Goal: Transaction & Acquisition: Purchase product/service

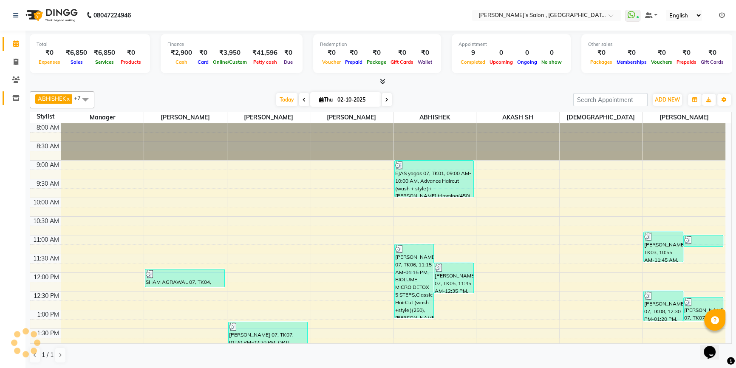
scroll to position [232, 0]
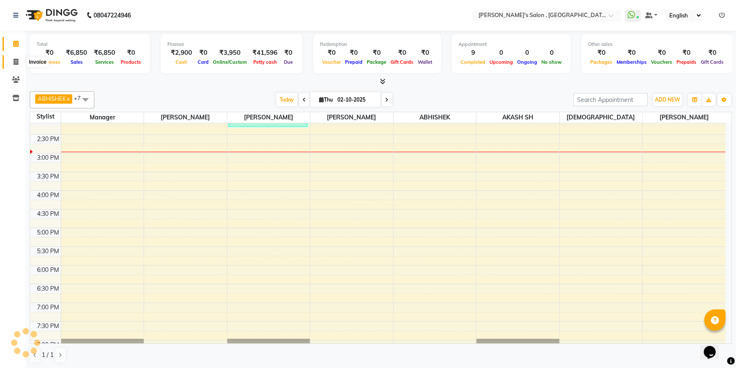
click at [17, 66] on span at bounding box center [15, 62] width 15 height 10
select select "service"
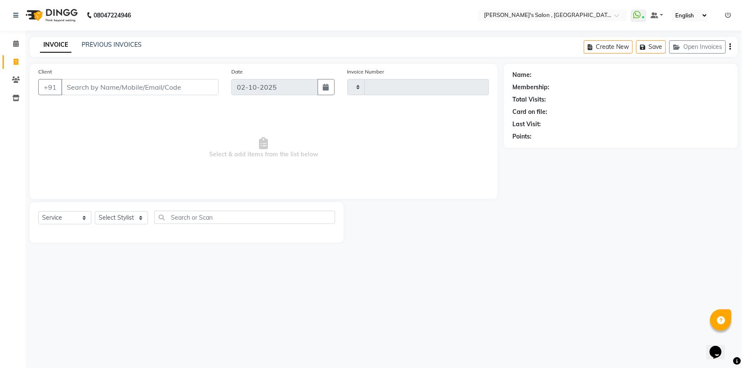
type input "2348"
select select "7416"
click at [114, 217] on select "Select Stylist" at bounding box center [121, 217] width 53 height 13
click at [95, 211] on select "Select Stylist ABHISHEK AKASH SH ARJUN SIR Manager [PERSON_NAME] [PERSON_NAME] …" at bounding box center [121, 217] width 53 height 13
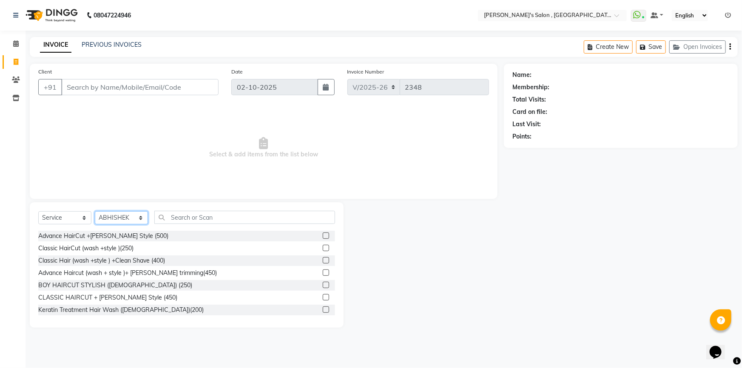
click at [110, 216] on select "Select Stylist ABHISHEK AKASH SH ARJUN SIR Manager [PERSON_NAME] [PERSON_NAME] …" at bounding box center [121, 217] width 53 height 13
select select "79873"
click at [95, 211] on select "Select Stylist ABHISHEK AKASH SH ARJUN SIR Manager [PERSON_NAME] [PERSON_NAME] …" at bounding box center [121, 217] width 53 height 13
click at [117, 89] on input "Client" at bounding box center [139, 87] width 157 height 16
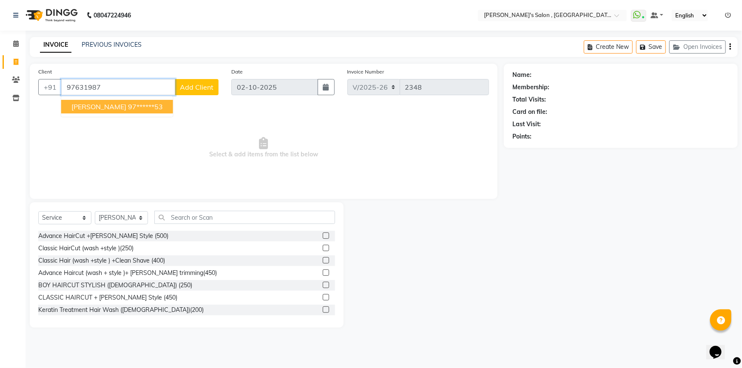
click at [111, 110] on span "[PERSON_NAME]" at bounding box center [98, 106] width 55 height 8
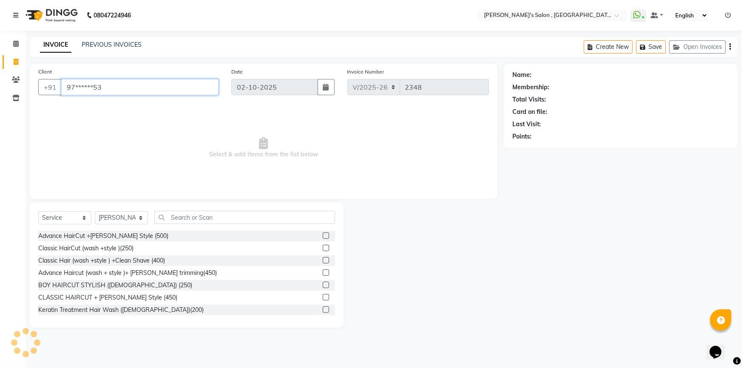
type input "97******53"
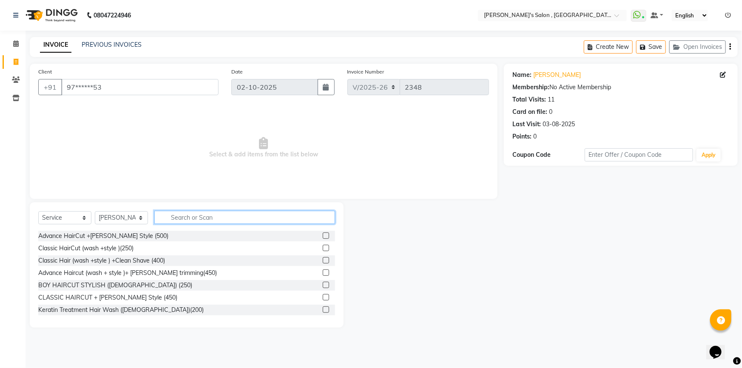
click at [196, 216] on input "text" at bounding box center [244, 217] width 181 height 13
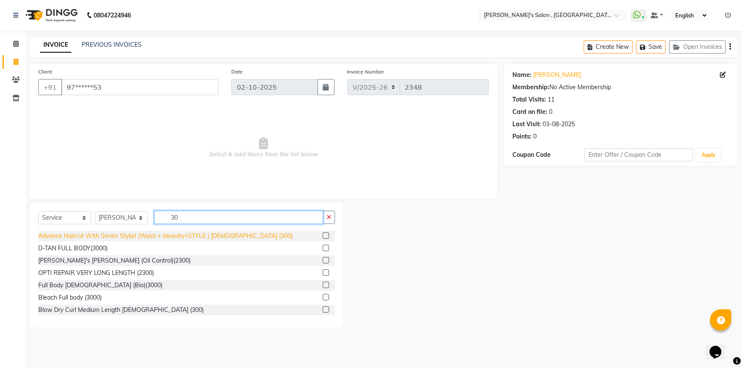
type input "30"
click at [189, 236] on div "Advance Haircut With Senior Stylist (Wash + blowdry+STYLE ) [DEMOGRAPHIC_DATA] …" at bounding box center [165, 236] width 254 height 9
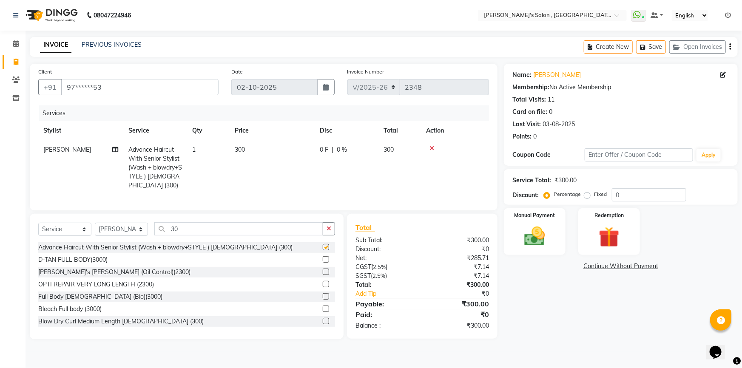
checkbox input "false"
click at [535, 228] on img at bounding box center [534, 236] width 35 height 25
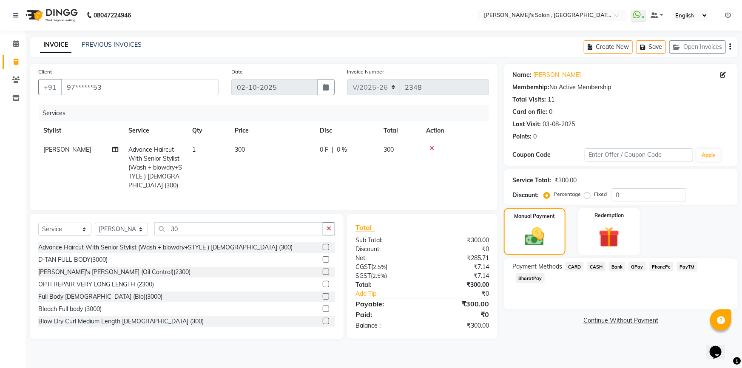
click at [544, 273] on span "BharatPay" at bounding box center [529, 278] width 29 height 10
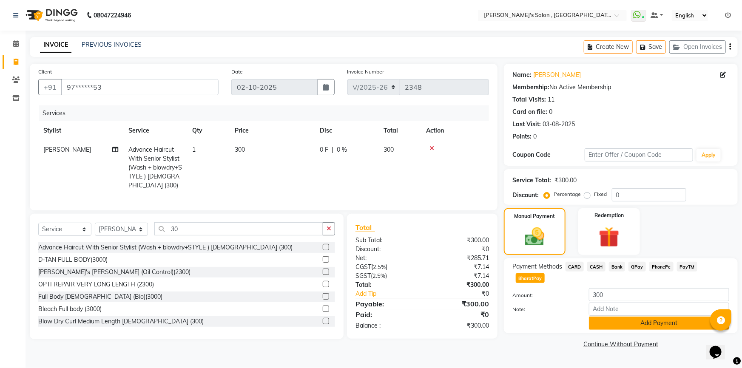
click at [653, 317] on button "Add Payment" at bounding box center [659, 323] width 140 height 13
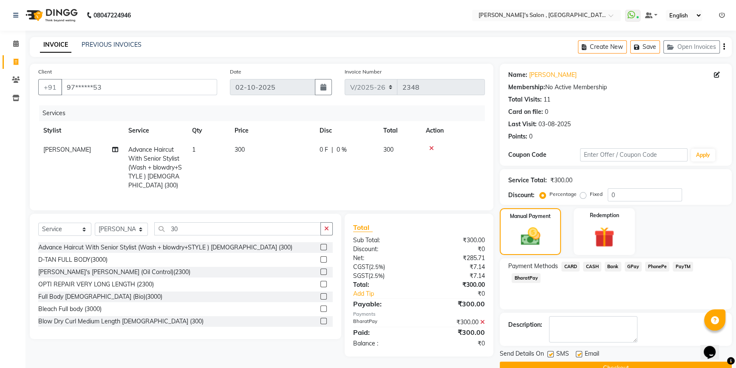
scroll to position [19, 0]
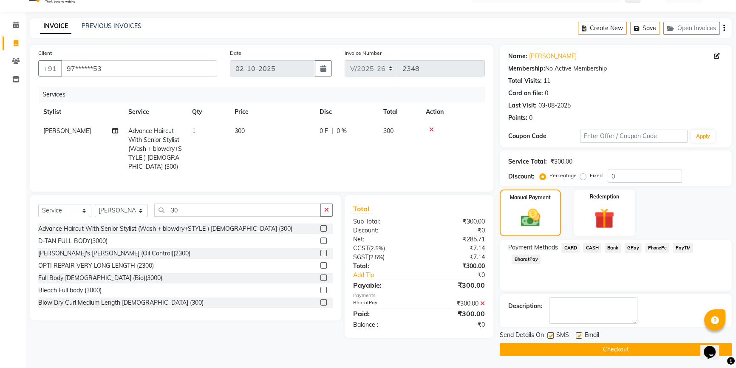
click at [609, 347] on button "Checkout" at bounding box center [616, 349] width 232 height 13
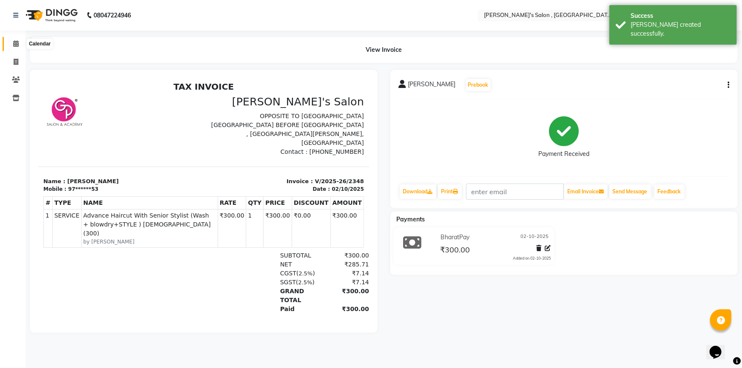
click at [17, 48] on span at bounding box center [15, 44] width 15 height 10
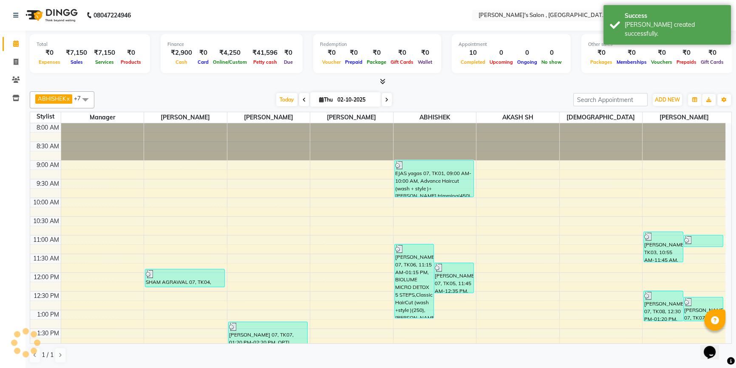
click at [15, 106] on li "Inventory" at bounding box center [12, 98] width 25 height 18
click at [15, 102] on span at bounding box center [15, 98] width 15 height 10
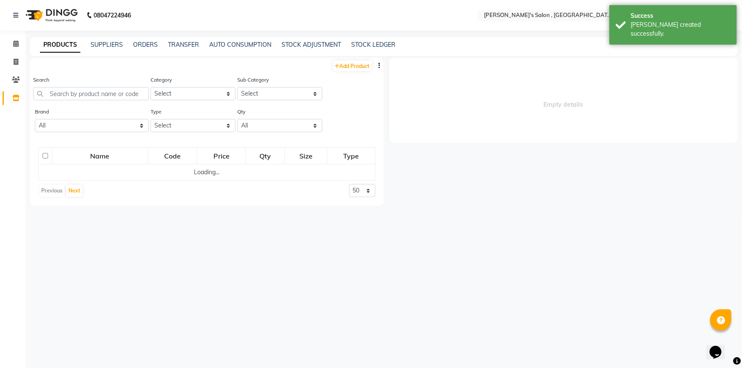
select select
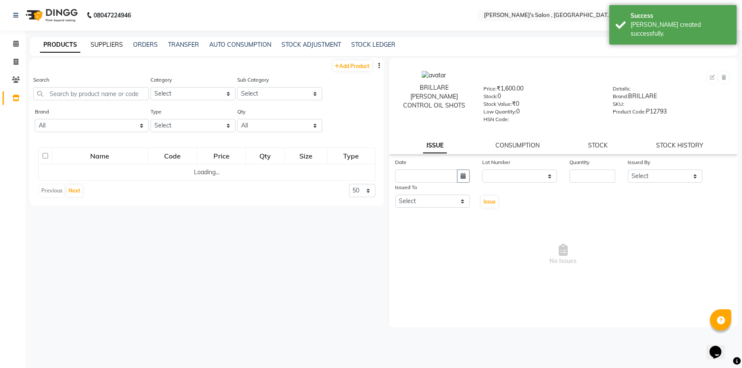
click at [117, 41] on link "SUPPLIERS" at bounding box center [107, 45] width 32 height 8
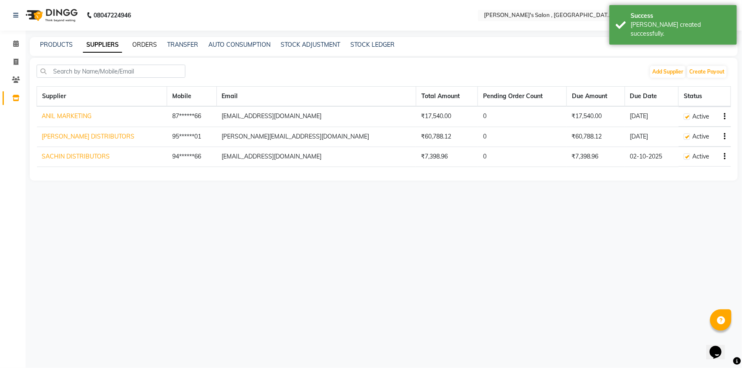
click at [146, 45] on link "ORDERS" at bounding box center [144, 45] width 25 height 8
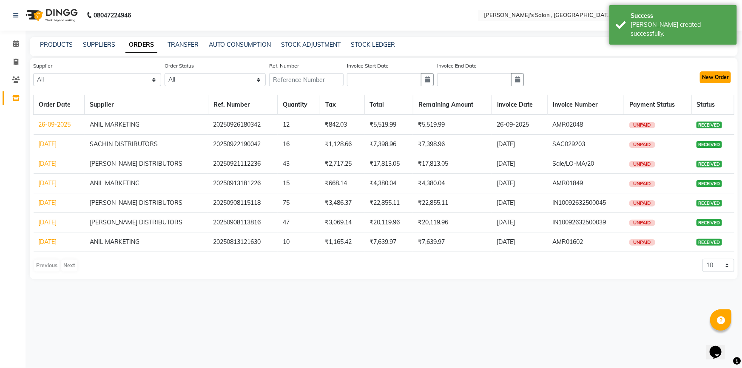
click at [705, 79] on button "New Order" at bounding box center [714, 77] width 31 height 12
select select "true"
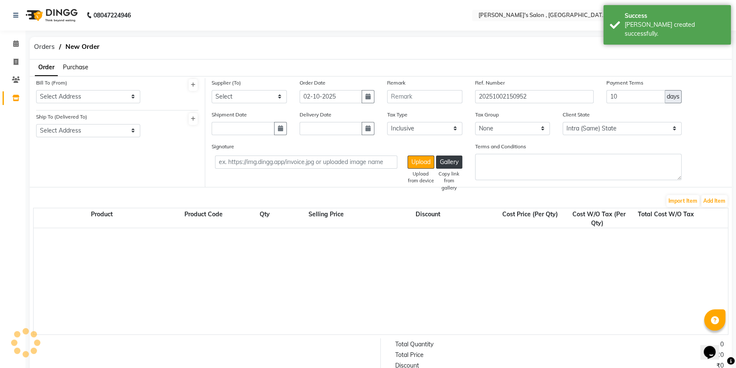
select select "3276"
click at [88, 47] on span "New Order" at bounding box center [82, 46] width 42 height 15
click at [80, 68] on span "Purchase" at bounding box center [75, 67] width 25 height 8
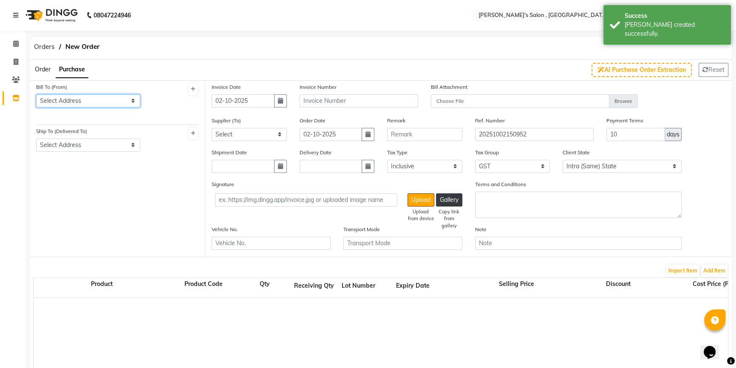
click at [83, 99] on select "Select Address GP CHIKALTHANA" at bounding box center [88, 100] width 104 height 13
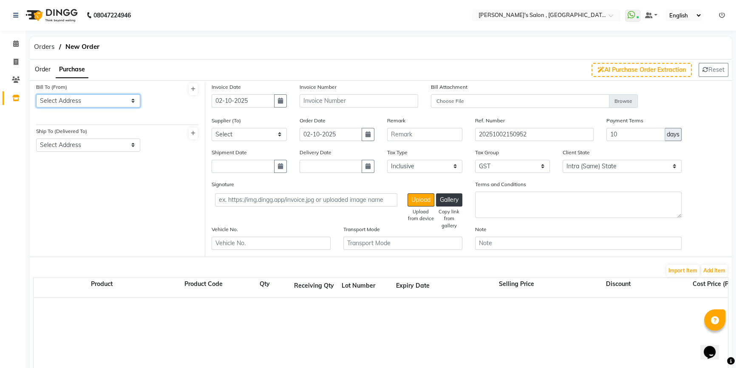
select select "1656"
click at [36, 94] on select "Select Address GP CHIKALTHANA" at bounding box center [88, 100] width 104 height 13
click at [72, 147] on select "Select Address GP CHIKALTHANA" at bounding box center [88, 145] width 104 height 13
select select "1657"
click at [36, 139] on select "Select Address GP CHIKALTHANA" at bounding box center [88, 145] width 104 height 13
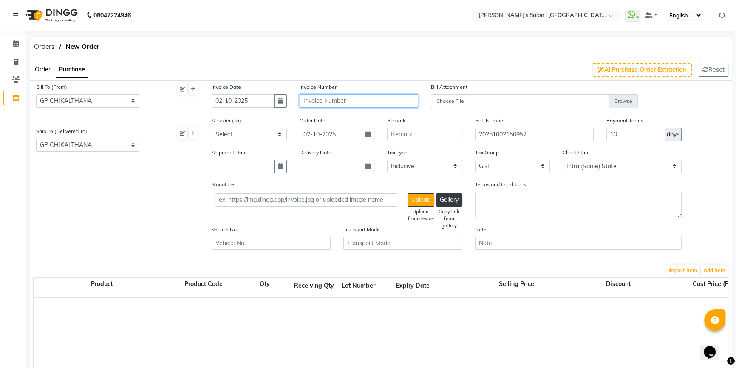
click at [362, 104] on input "text" at bounding box center [359, 100] width 119 height 13
type input "s"
type input "SAC03016"
click at [275, 135] on select "Select ANIL MARKETING ANAND DISTRIBUTORS SACHIN DISTRIBUTORS" at bounding box center [249, 134] width 75 height 13
select select "5948"
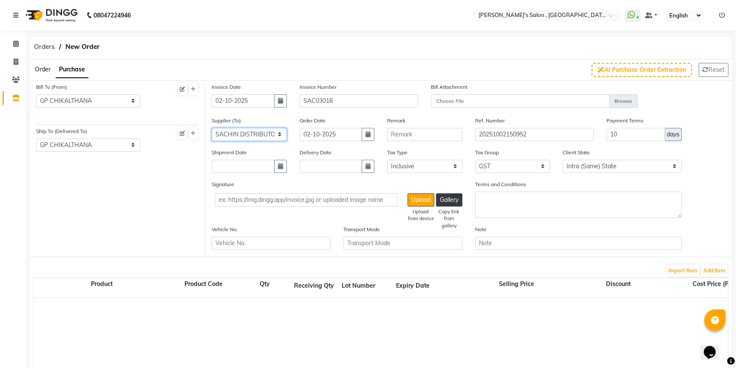
click at [212, 128] on select "Select ANIL MARKETING ANAND DISTRIBUTORS SACHIN DISTRIBUTORS" at bounding box center [249, 134] width 75 height 13
click at [281, 167] on icon "button" at bounding box center [280, 166] width 5 height 6
select select "10"
select select "2025"
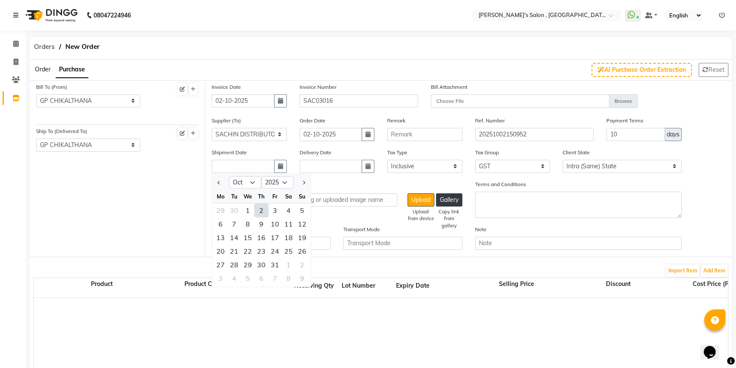
click at [263, 204] on div "2" at bounding box center [262, 210] width 14 height 14
type input "02-10-2025"
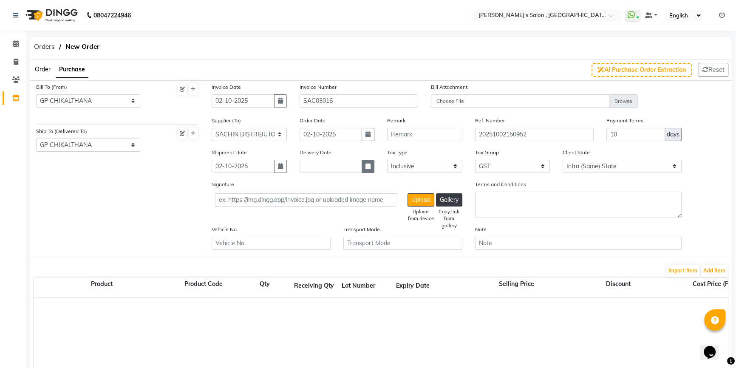
click at [370, 161] on button "button" at bounding box center [368, 166] width 13 height 13
select select "10"
select select "2025"
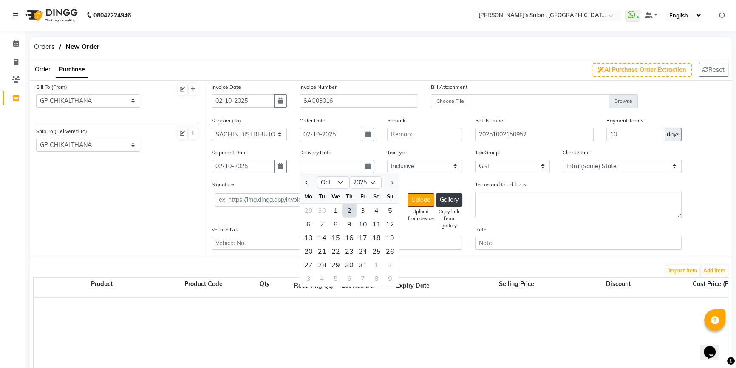
click at [347, 205] on div "2" at bounding box center [349, 210] width 14 height 14
type input "02-10-2025"
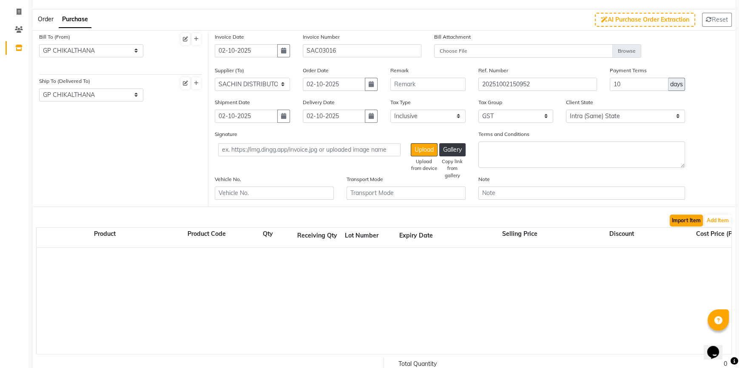
scroll to position [116, 0]
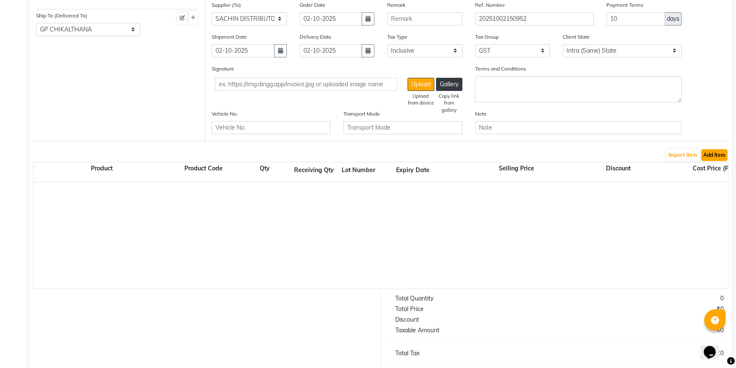
click at [704, 154] on button "Add Item" at bounding box center [714, 155] width 26 height 12
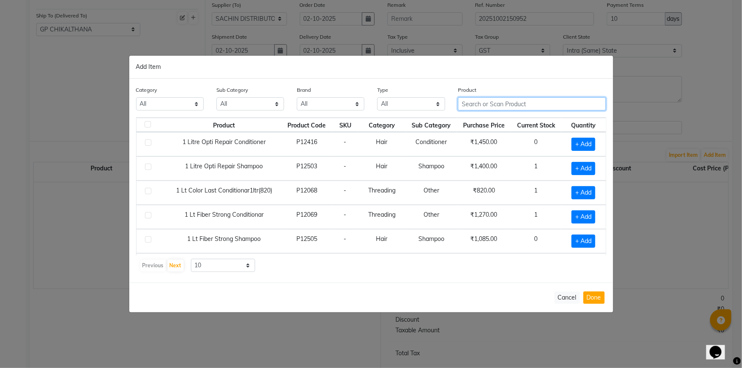
click at [503, 104] on input "text" at bounding box center [532, 103] width 148 height 13
type input "S"
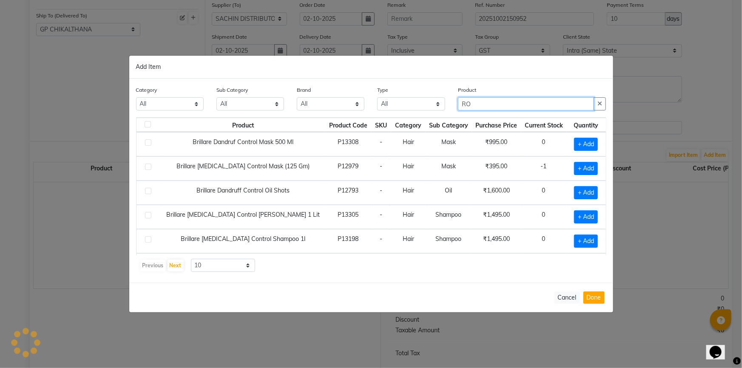
type input "R"
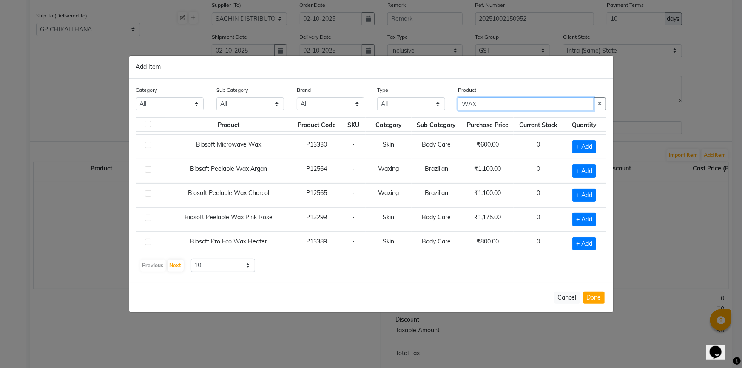
scroll to position [0, 0]
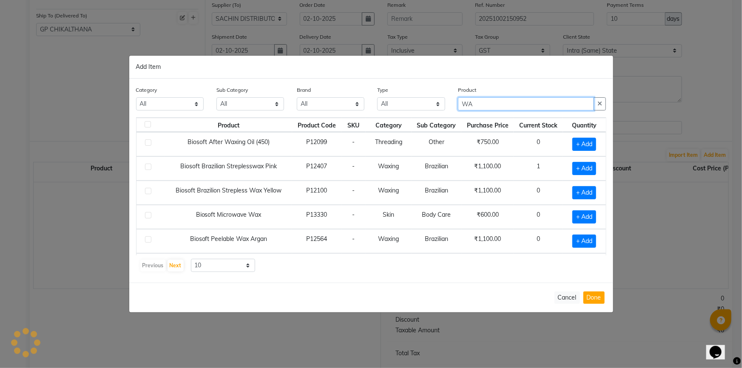
type input "W"
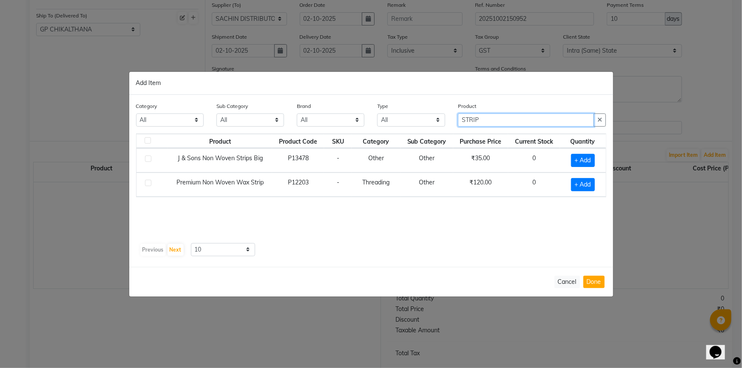
click at [491, 116] on input "STRIP" at bounding box center [526, 119] width 136 height 13
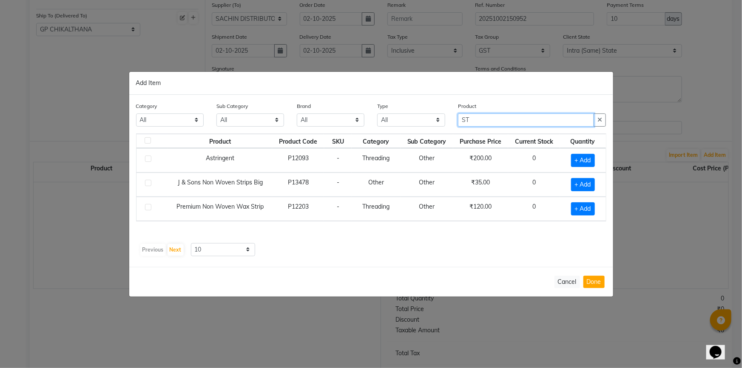
type input "S"
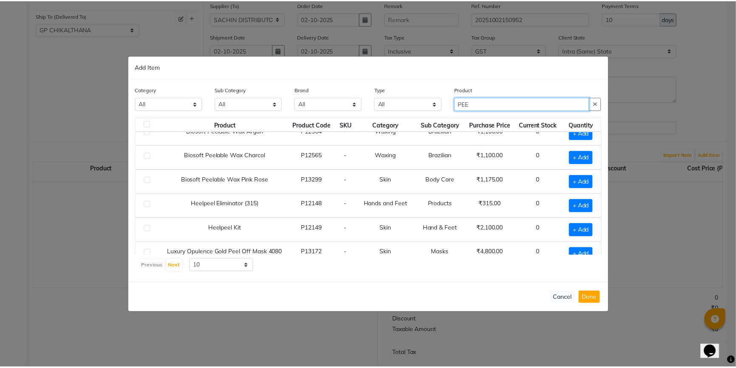
scroll to position [77, 0]
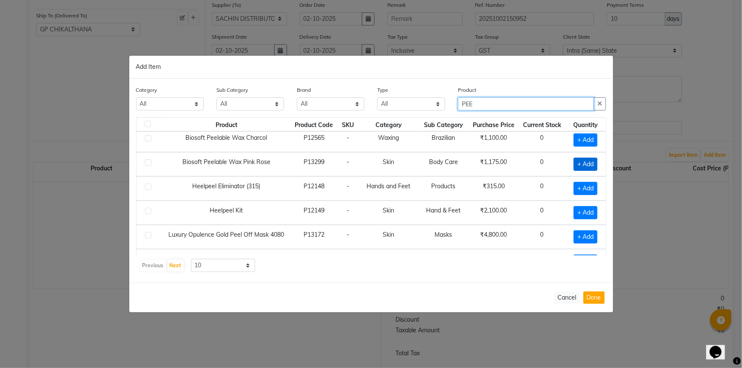
type input "PEE"
click at [573, 161] on span "+ Add" at bounding box center [585, 164] width 24 height 13
checkbox input "true"
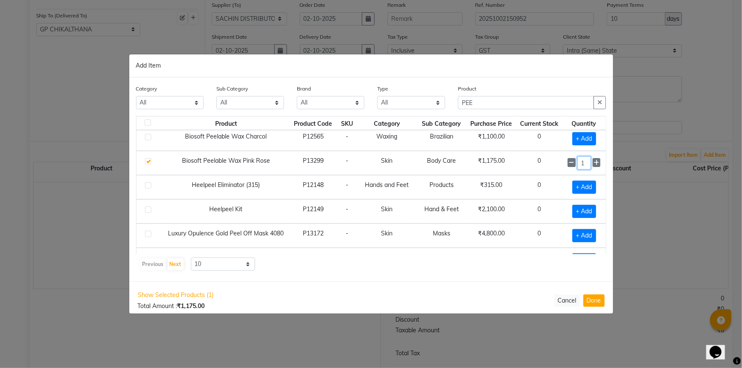
click at [582, 163] on input "1" at bounding box center [584, 162] width 14 height 13
type input "1"
click at [597, 301] on button "Done" at bounding box center [593, 300] width 21 height 12
select select "3276"
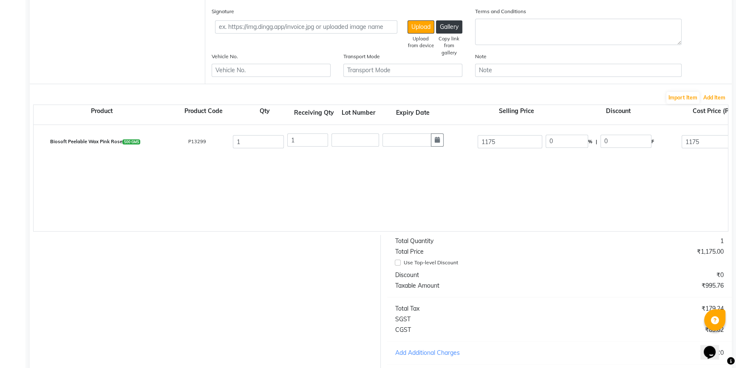
scroll to position [154, 0]
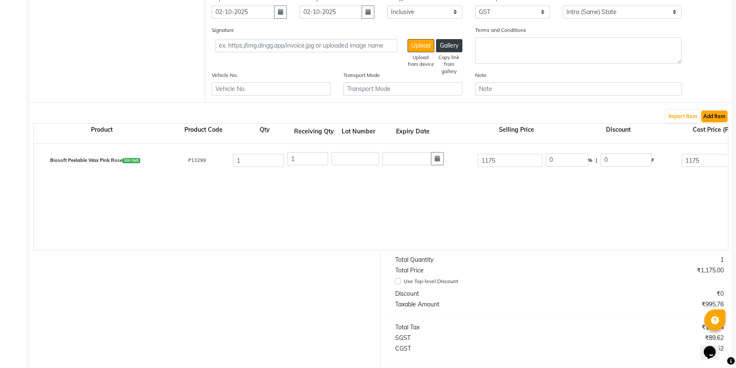
click at [726, 114] on button "Add Item" at bounding box center [714, 116] width 26 height 12
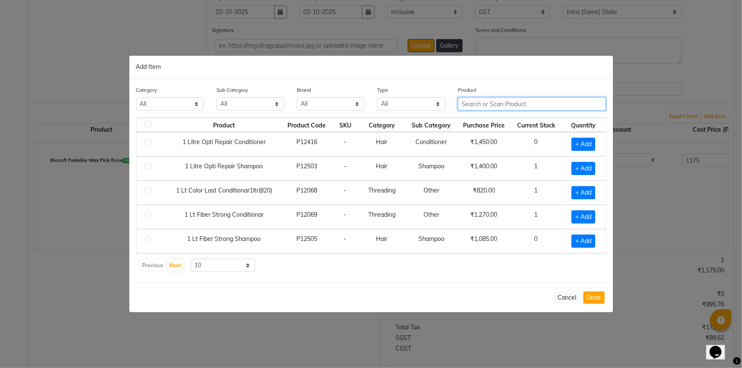
click at [481, 108] on input "text" at bounding box center [532, 103] width 148 height 13
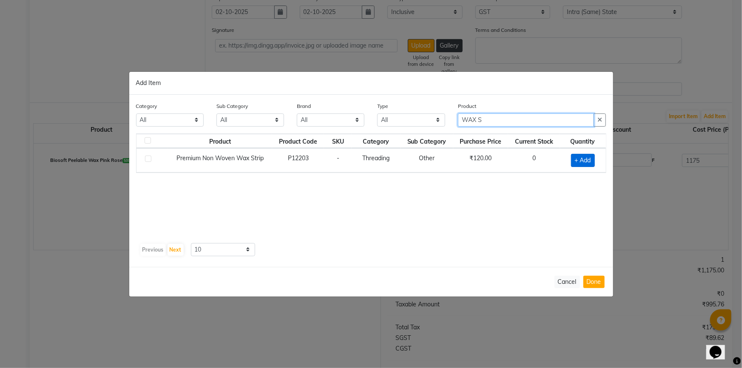
type input "WAX S"
click at [580, 160] on span "+ Add" at bounding box center [583, 160] width 24 height 13
checkbox input "true"
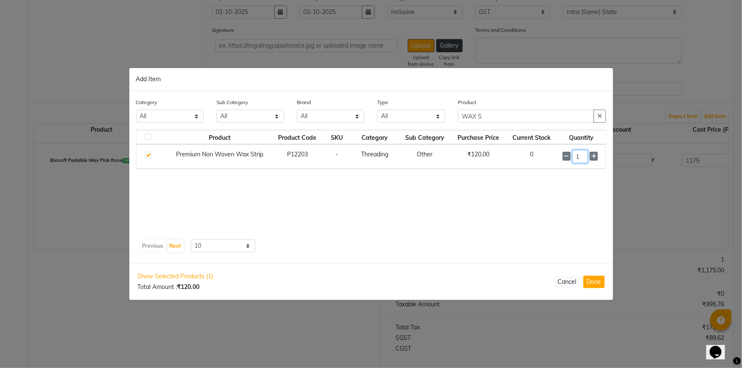
click at [580, 159] on input "1" at bounding box center [580, 156] width 16 height 13
type input "2"
click at [590, 279] on button "Done" at bounding box center [593, 282] width 21 height 12
select select "3276"
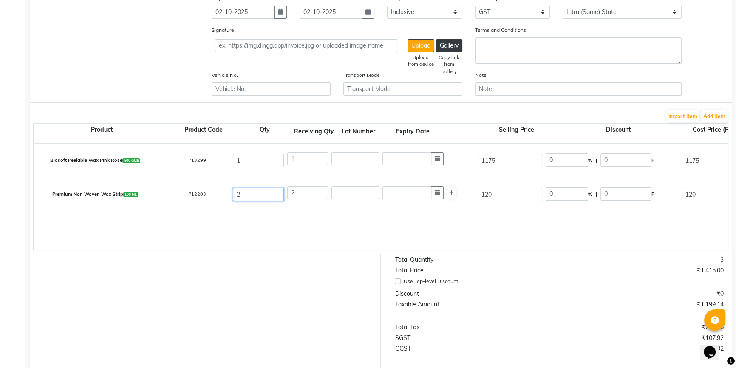
click at [255, 198] on input "2" at bounding box center [258, 194] width 51 height 13
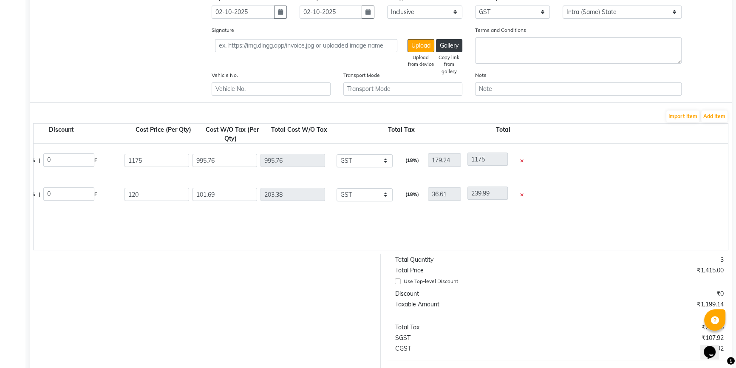
scroll to position [0, 530]
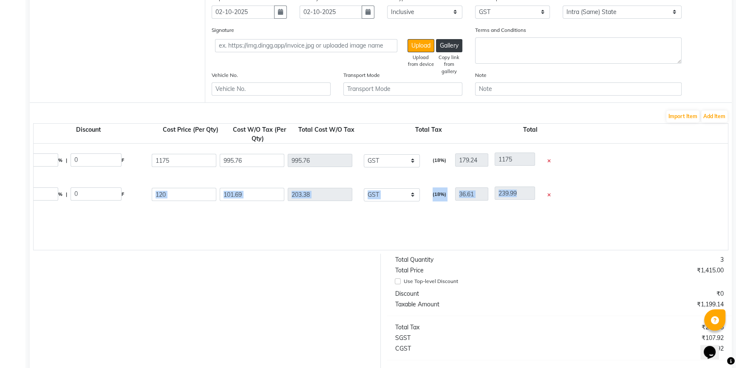
drag, startPoint x: 585, startPoint y: 241, endPoint x: 314, endPoint y: 232, distance: 270.8
click at [267, 232] on div "Biosoft Peelable Wax Pink Rose 500 GMS P13299 1 1 1175 0 % | 0 F 1175 995.76 99…" at bounding box center [198, 197] width 1389 height 106
click at [316, 231] on div "Biosoft Peelable Wax Pink Rose 500 GMS P13299 1 1 1175 0 % | 0 F 1175 995.76 99…" at bounding box center [198, 197] width 1389 height 106
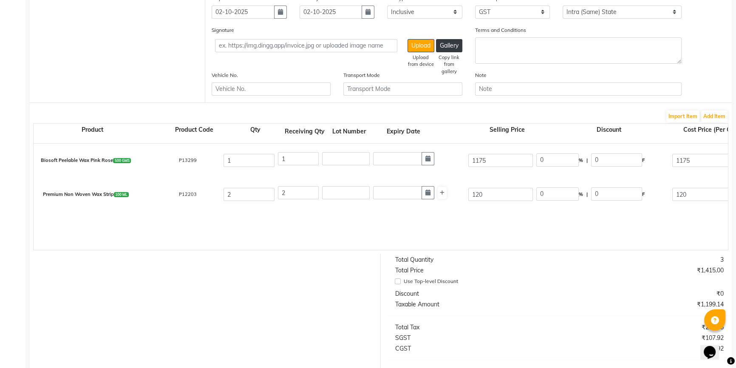
scroll to position [0, 0]
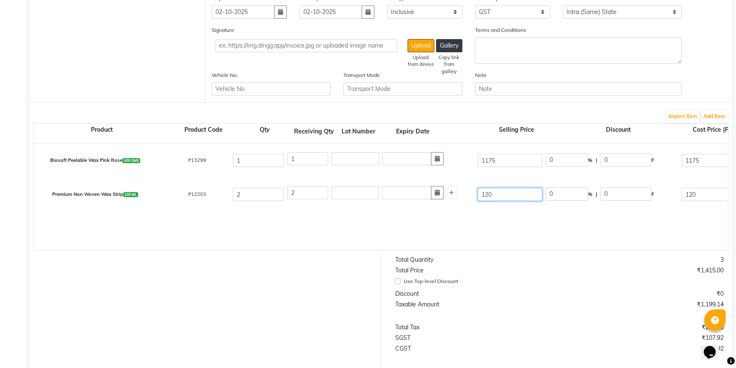
click at [507, 200] on input "120" at bounding box center [510, 194] width 65 height 13
type input "1"
type input "700"
type input "82.86"
type input "580"
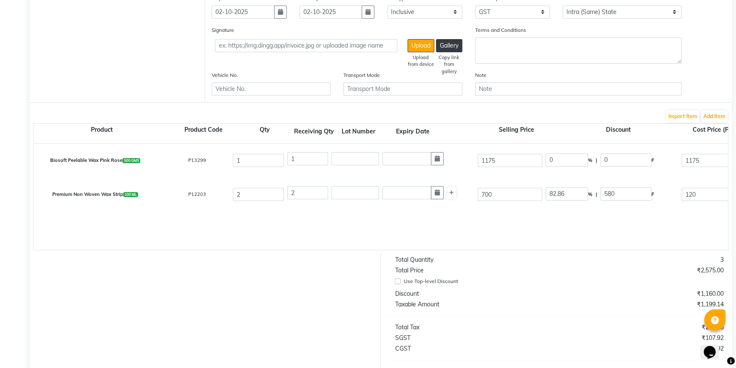
click at [478, 221] on div "Biosoft Peelable Wax Pink Rose 500 GMS P13299 1 1 1175 0 % | 0 F 1175 995.76 99…" at bounding box center [728, 197] width 1389 height 106
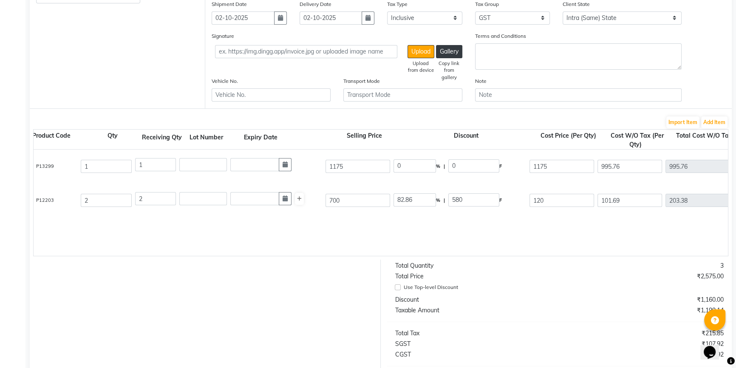
scroll to position [0, 159]
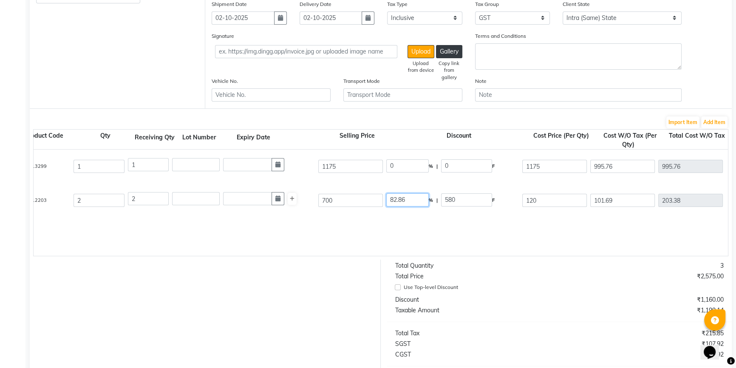
click at [416, 203] on input "82.86" at bounding box center [407, 199] width 42 height 13
type input "8"
type input "0"
type input "700"
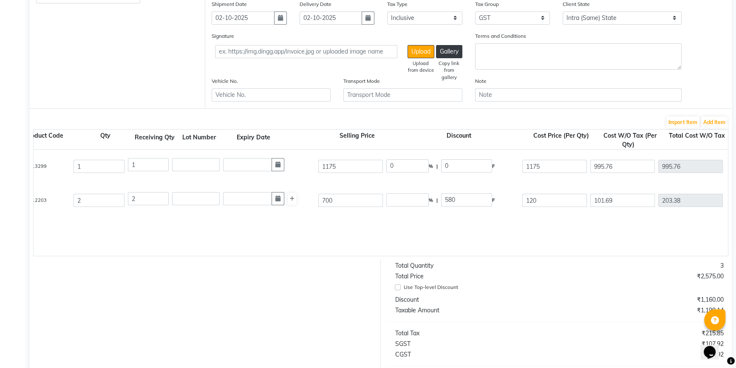
type input "593.22"
type input "1186.44"
type input "213.56"
type input "1400"
click at [417, 215] on div "Premium Non Woven Wax Strip 100 ML P12203 2 2 700 0 % | 0 F 700 593.22 1186.44 …" at bounding box center [568, 201] width 1401 height 34
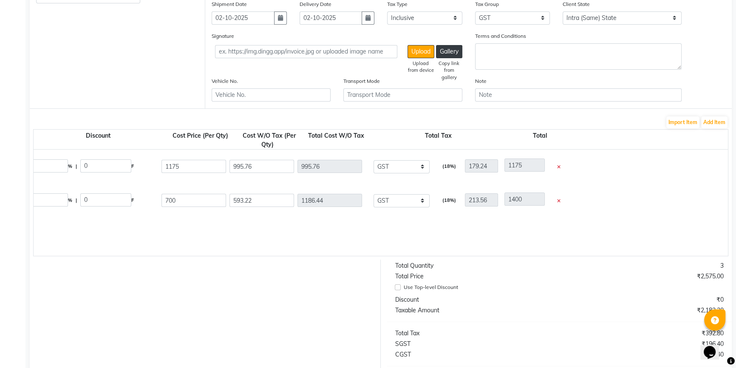
scroll to position [264, 0]
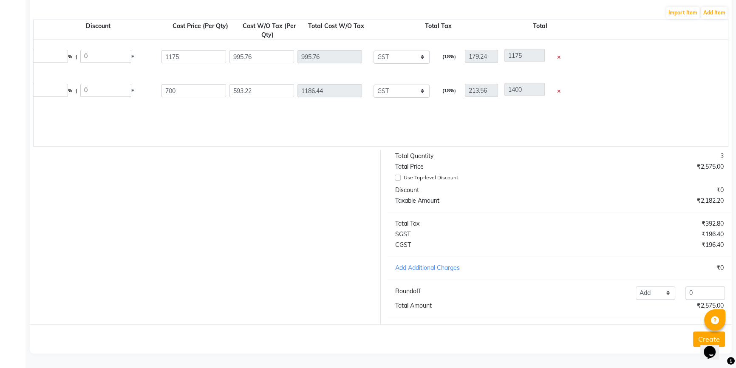
click at [696, 334] on button "Create" at bounding box center [709, 338] width 32 height 15
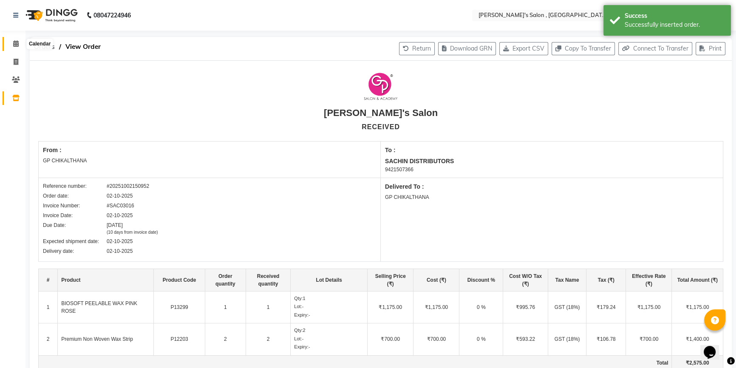
click at [11, 39] on span at bounding box center [15, 44] width 15 height 10
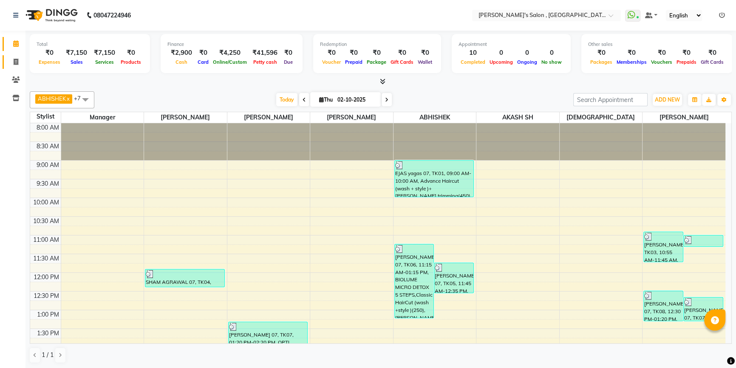
click at [14, 67] on link "Invoice" at bounding box center [13, 62] width 20 height 14
select select "service"
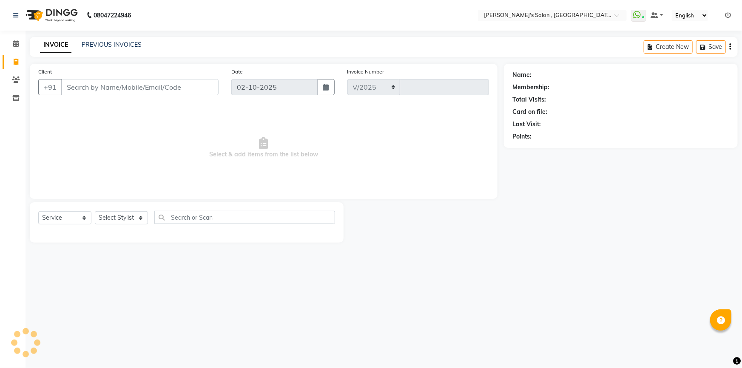
select select "7416"
type input "2349"
click at [104, 93] on input "Client" at bounding box center [139, 87] width 157 height 16
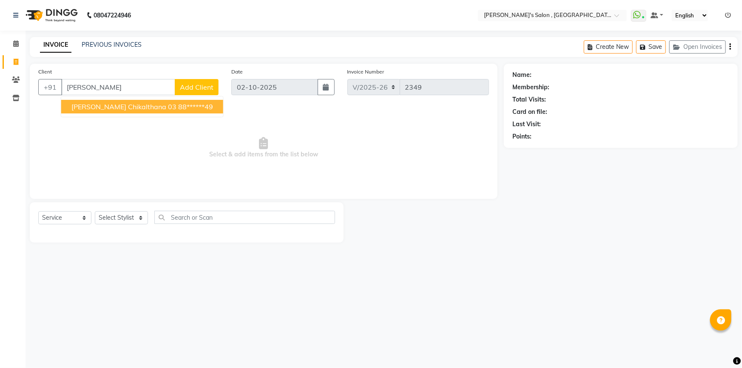
click at [107, 106] on span "[PERSON_NAME] chikalthana 03" at bounding box center [123, 106] width 105 height 8
type input "88******49"
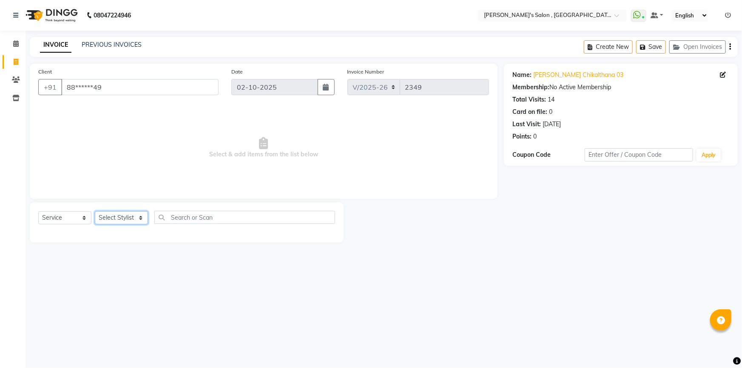
click at [126, 217] on select "Select Stylist ABHISHEK AKASH SH ARJUN SIR Manager [PERSON_NAME] [PERSON_NAME] …" at bounding box center [121, 217] width 53 height 13
select select "64874"
click at [95, 211] on select "Select Stylist ABHISHEK AKASH SH ARJUN SIR Manager [PERSON_NAME] [PERSON_NAME] …" at bounding box center [121, 217] width 53 height 13
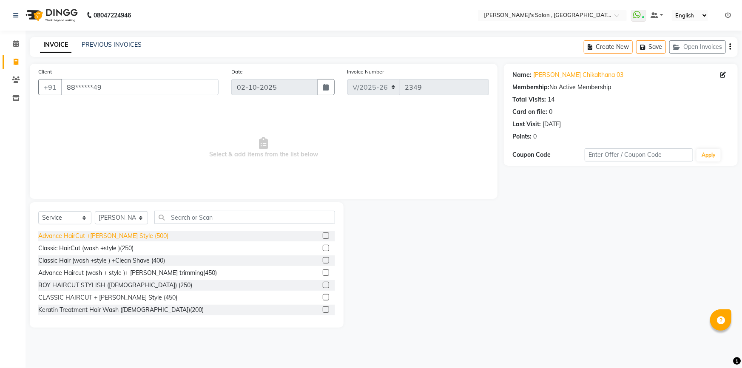
click at [119, 235] on div "Advance HairCut +[PERSON_NAME] Style (500)" at bounding box center [103, 236] width 130 height 9
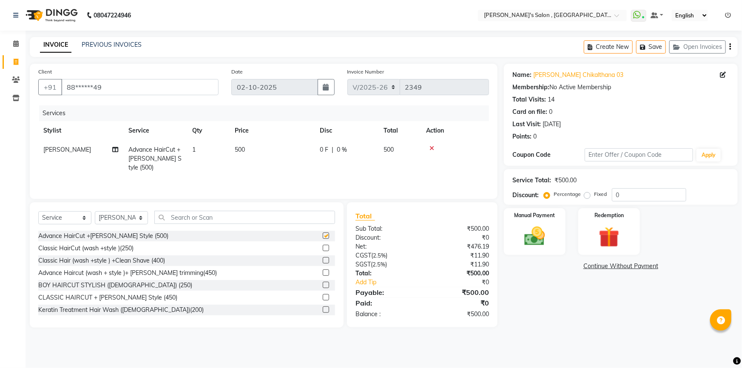
checkbox input "false"
click at [594, 195] on label "Fixed" at bounding box center [600, 194] width 13 height 8
click at [589, 195] on input "Fixed" at bounding box center [589, 194] width 6 height 6
radio input "true"
click at [628, 192] on input "0" at bounding box center [648, 194] width 74 height 13
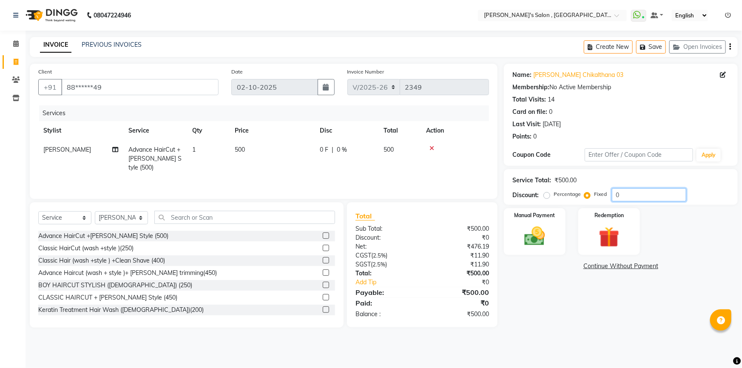
click at [628, 192] on input "0" at bounding box center [648, 194] width 74 height 13
type input "50"
click at [533, 238] on img at bounding box center [534, 236] width 35 height 25
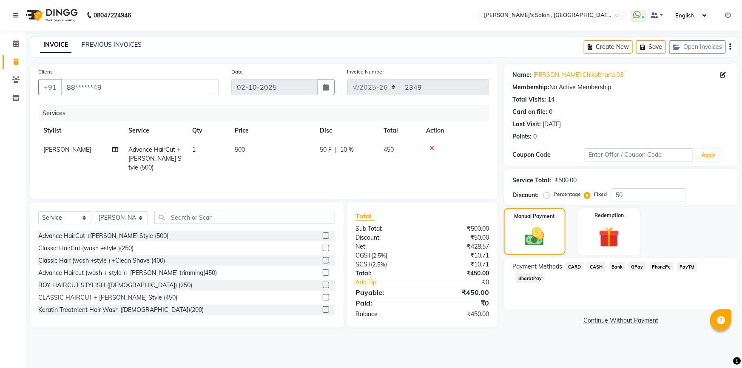
click at [544, 273] on span "BharatPay" at bounding box center [529, 278] width 29 height 10
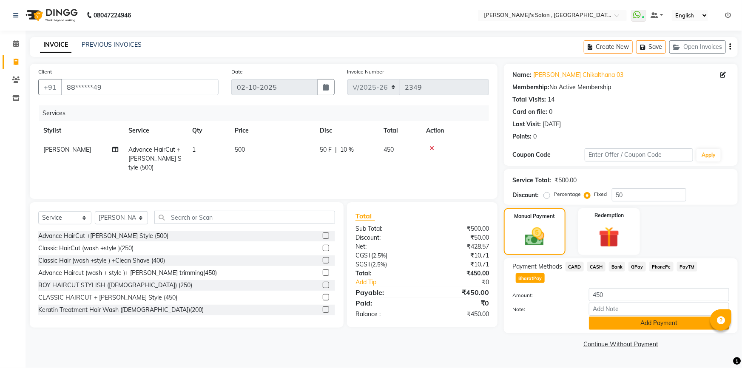
click at [667, 317] on button "Add Payment" at bounding box center [659, 323] width 140 height 13
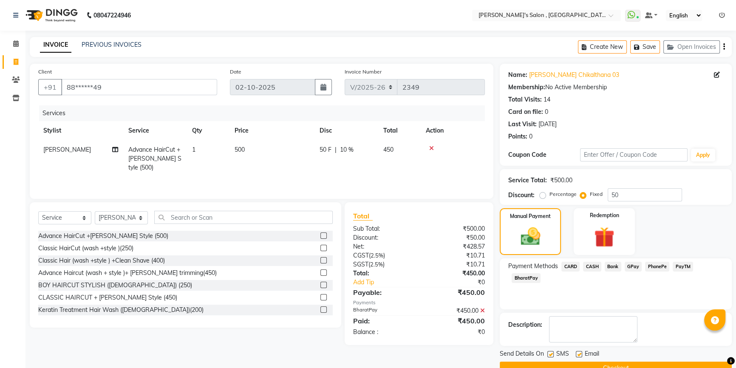
scroll to position [19, 0]
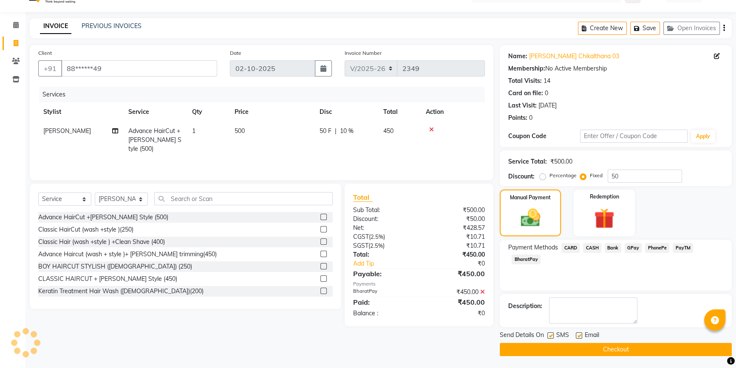
click at [662, 343] on button "Checkout" at bounding box center [616, 349] width 232 height 13
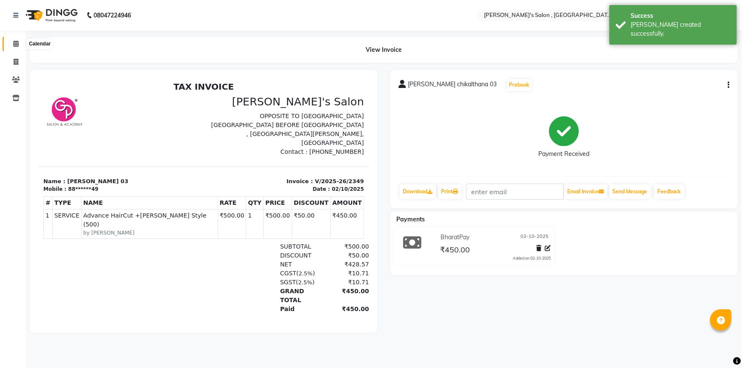
click at [13, 46] on icon at bounding box center [16, 43] width 6 height 6
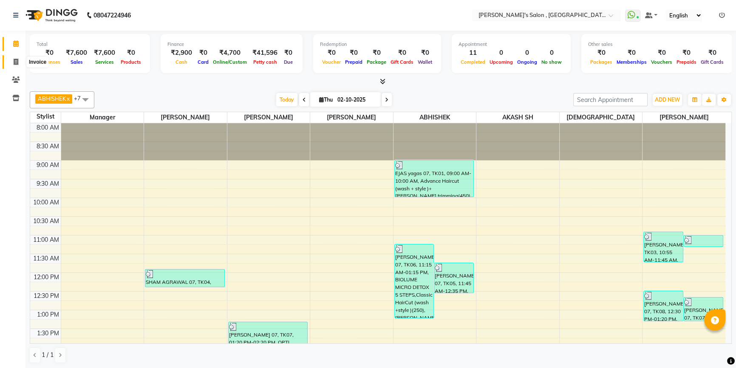
click at [14, 65] on icon at bounding box center [16, 62] width 5 height 6
select select "service"
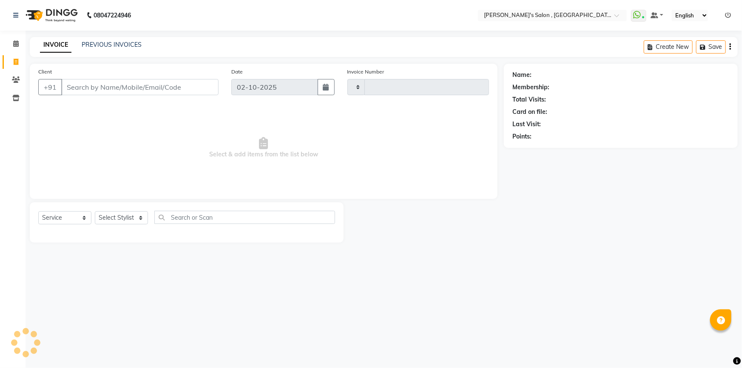
type input "2350"
select select "7416"
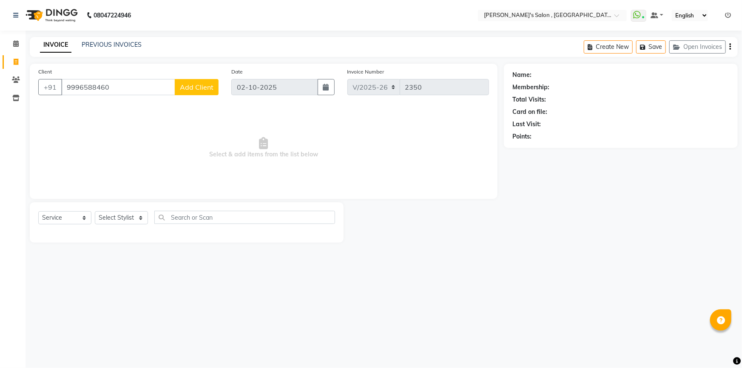
type input "9996588460"
click at [197, 91] on span "Add Client" at bounding box center [197, 87] width 34 height 8
select select "22"
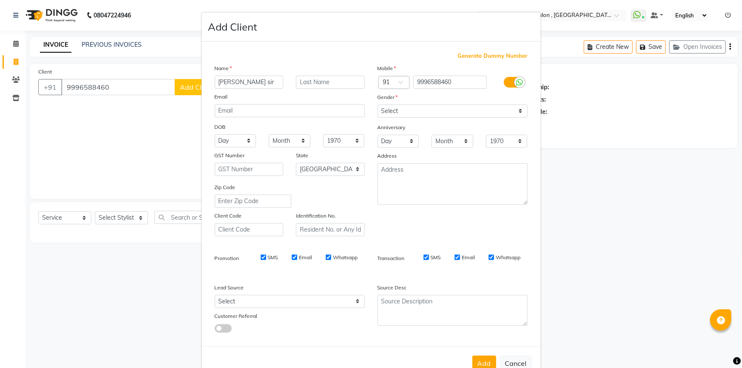
type input "[PERSON_NAME] sir"
click at [300, 77] on input "text" at bounding box center [330, 82] width 69 height 13
type input "07"
click at [424, 108] on select "Select [DEMOGRAPHIC_DATA] [DEMOGRAPHIC_DATA] Other Prefer Not To Say" at bounding box center [452, 111] width 150 height 13
select select "[DEMOGRAPHIC_DATA]"
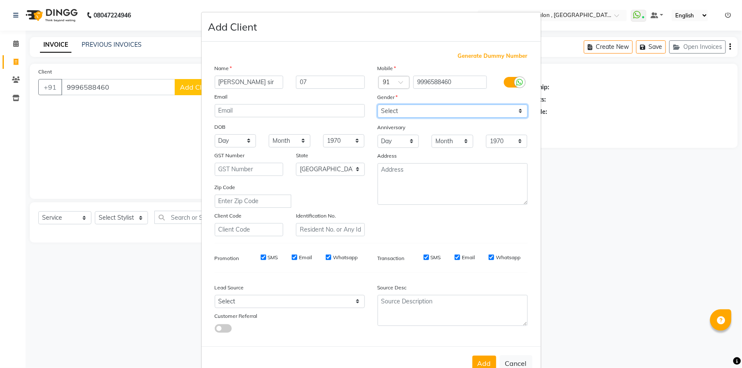
click at [377, 105] on select "Select [DEMOGRAPHIC_DATA] [DEMOGRAPHIC_DATA] Other Prefer Not To Say" at bounding box center [452, 111] width 150 height 13
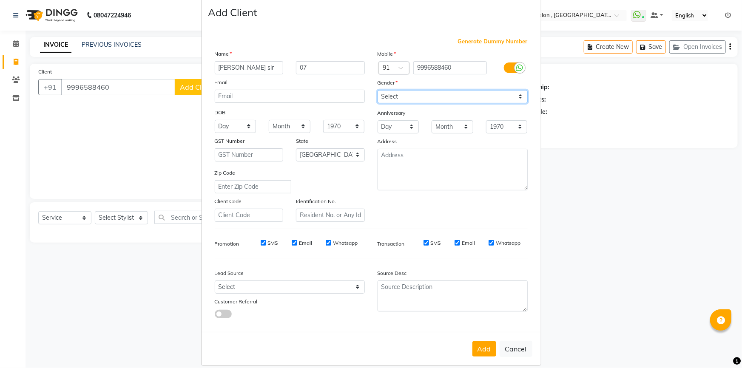
scroll to position [26, 0]
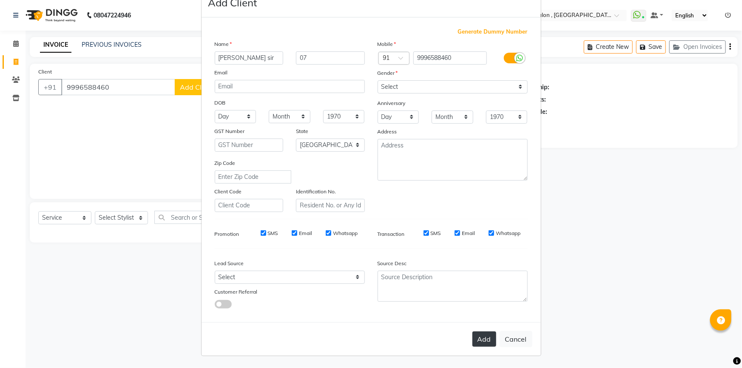
click at [473, 341] on button "Add" at bounding box center [484, 338] width 24 height 15
type input "99******60"
select select
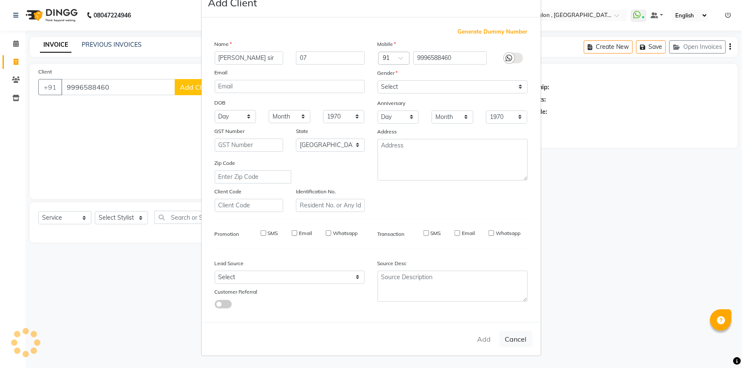
select select "null"
select select
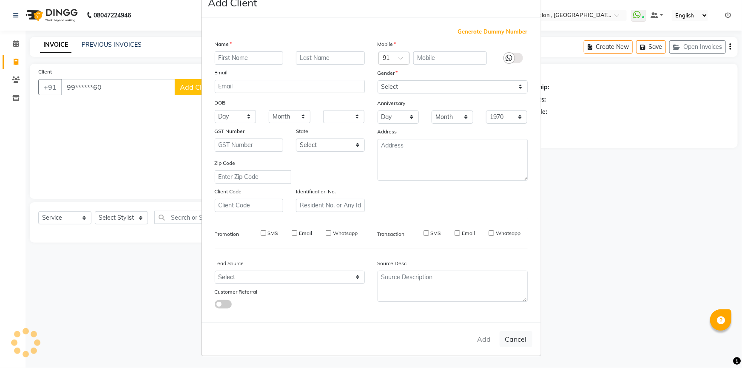
checkbox input "false"
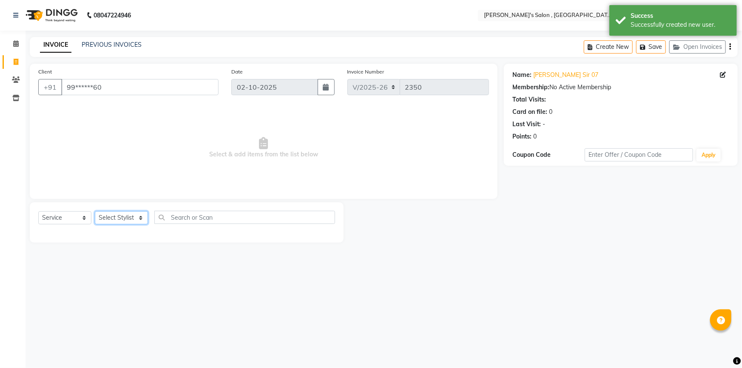
click at [110, 218] on select "Select Stylist ABHISHEK AKASH SH ARJUN SIR Manager [PERSON_NAME] [PERSON_NAME] …" at bounding box center [121, 217] width 53 height 13
select select "67371"
click at [95, 211] on select "Select Stylist ABHISHEK AKASH SH ARJUN SIR Manager [PERSON_NAME] [PERSON_NAME] …" at bounding box center [121, 217] width 53 height 13
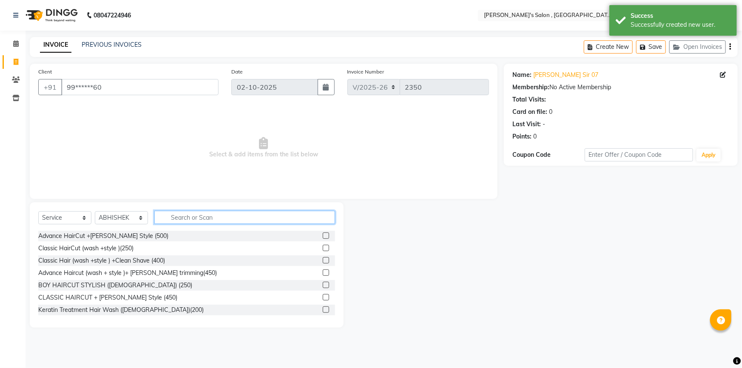
click at [170, 216] on input "text" at bounding box center [244, 217] width 181 height 13
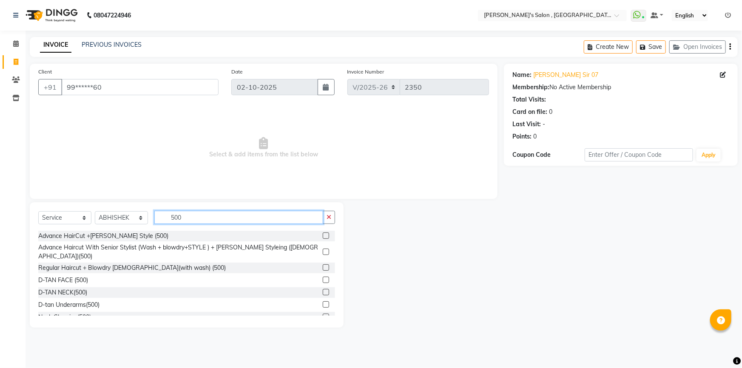
type input "500"
click at [323, 232] on label at bounding box center [326, 235] width 6 height 6
click at [323, 233] on input "checkbox" at bounding box center [326, 236] width 6 height 6
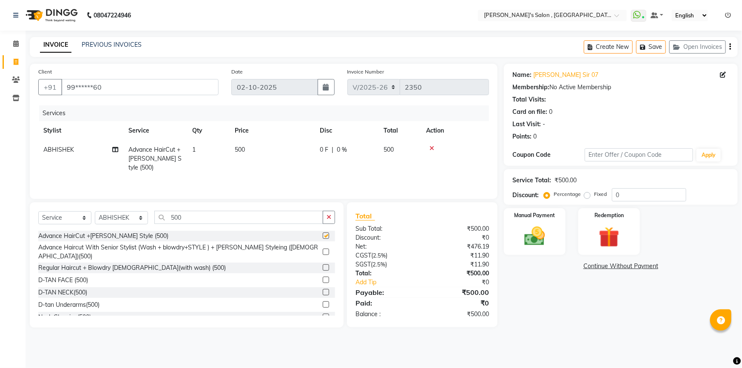
checkbox input "false"
click at [311, 221] on input "500" at bounding box center [238, 217] width 169 height 13
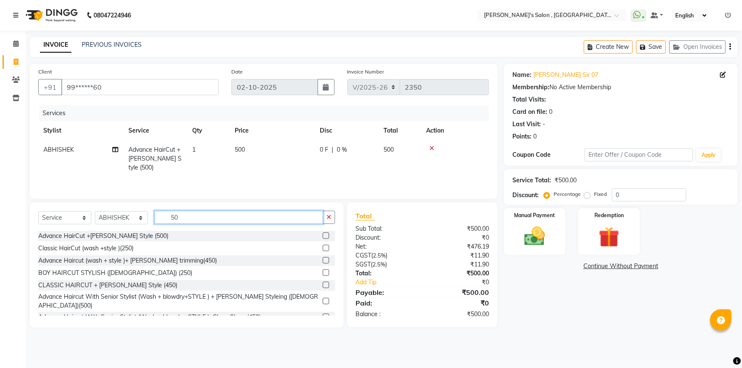
type input "5"
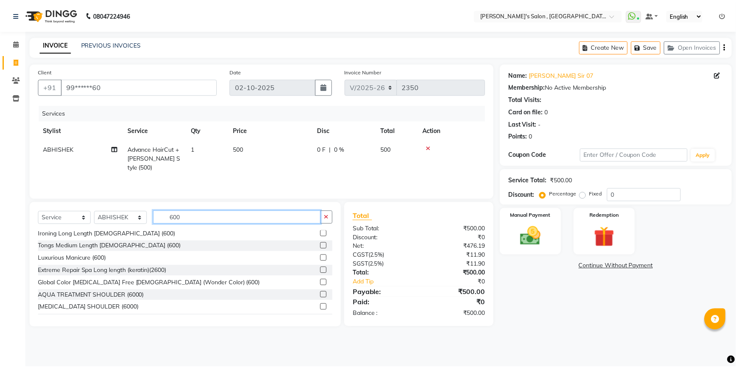
scroll to position [193, 0]
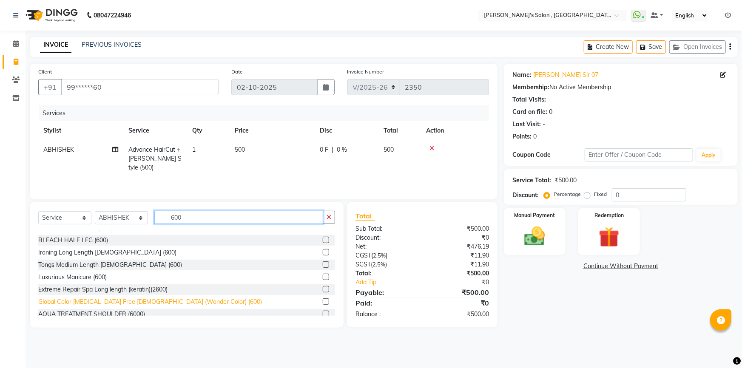
type input "600"
click at [140, 298] on div "Global Color [MEDICAL_DATA] Free [DEMOGRAPHIC_DATA] (Wonder Color) (600)" at bounding box center [150, 301] width 224 height 9
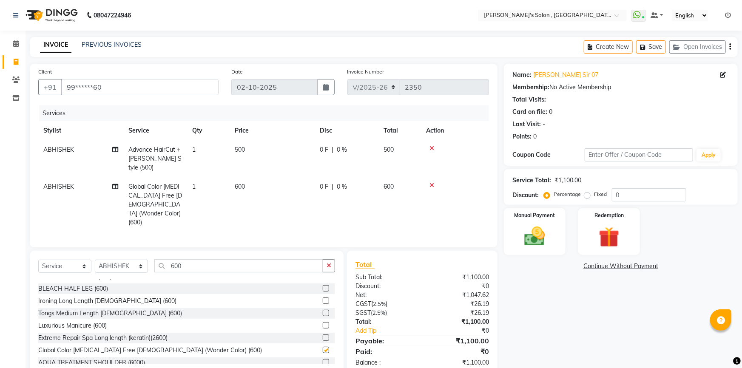
checkbox input "false"
click at [238, 183] on span "600" at bounding box center [240, 187] width 10 height 8
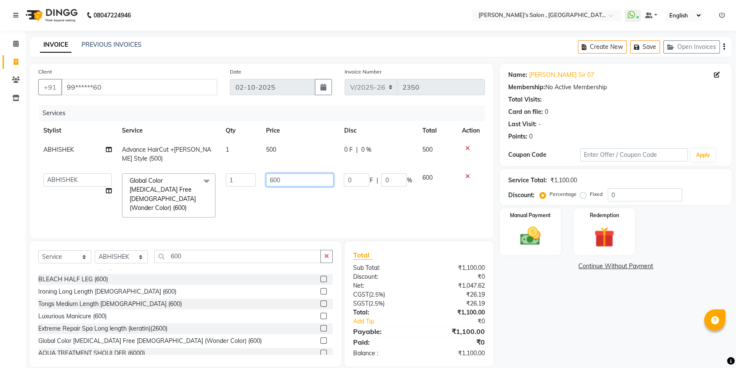
click at [271, 180] on input "600" at bounding box center [300, 179] width 68 height 13
click at [273, 180] on input "600" at bounding box center [300, 179] width 68 height 13
type input "800"
click at [532, 242] on img at bounding box center [534, 236] width 35 height 25
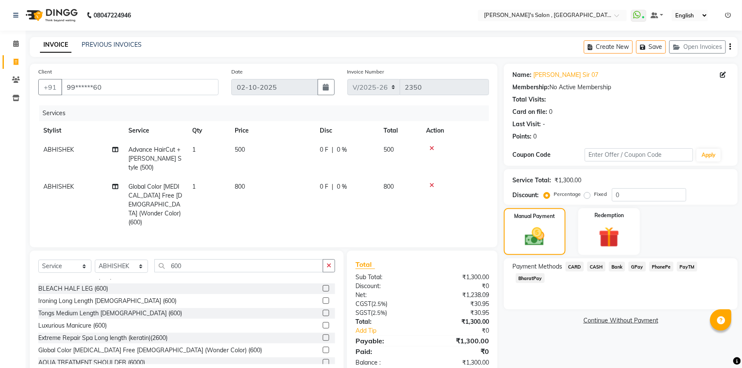
click at [544, 273] on span "BharatPay" at bounding box center [529, 278] width 29 height 10
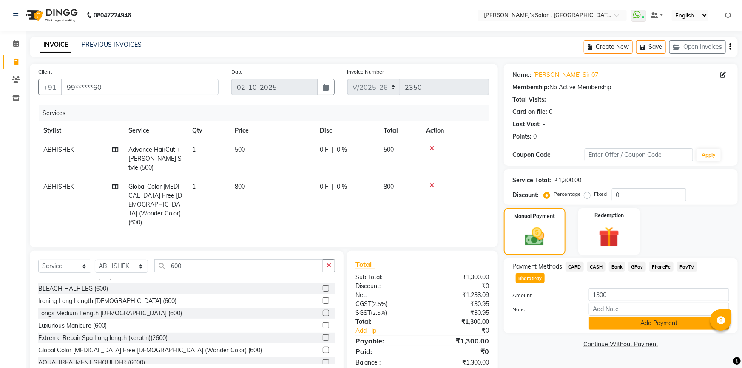
drag, startPoint x: 650, startPoint y: 312, endPoint x: 668, endPoint y: 308, distance: 18.4
click at [650, 317] on button "Add Payment" at bounding box center [659, 323] width 140 height 13
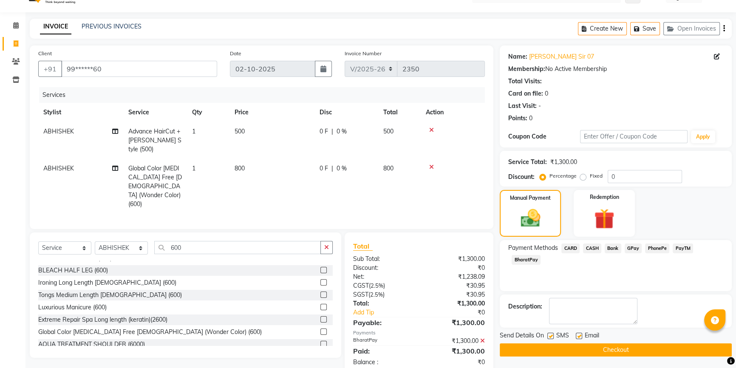
scroll to position [19, 0]
click at [579, 346] on button "Checkout" at bounding box center [616, 349] width 232 height 13
